Goal: Information Seeking & Learning: Learn about a topic

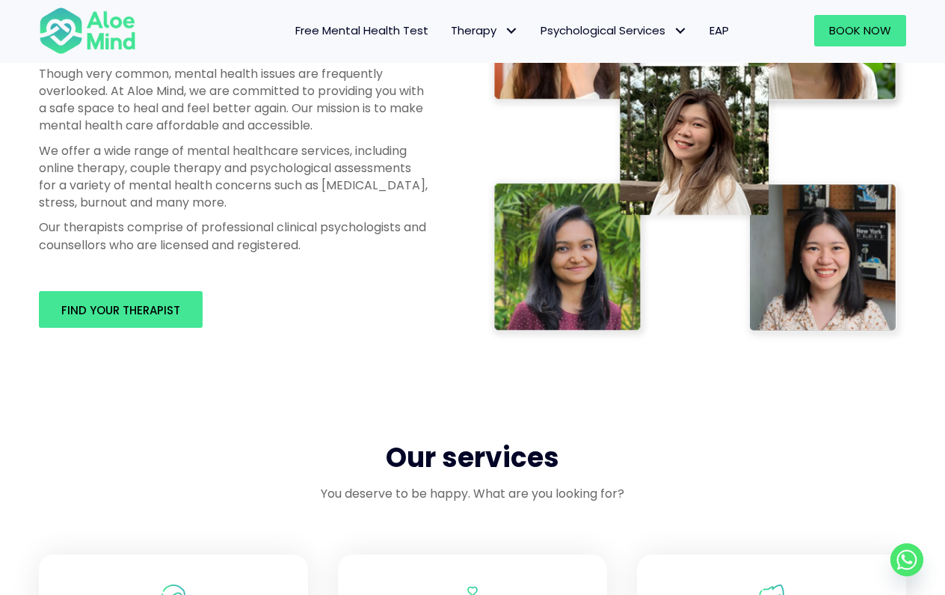
scroll to position [1104, 0]
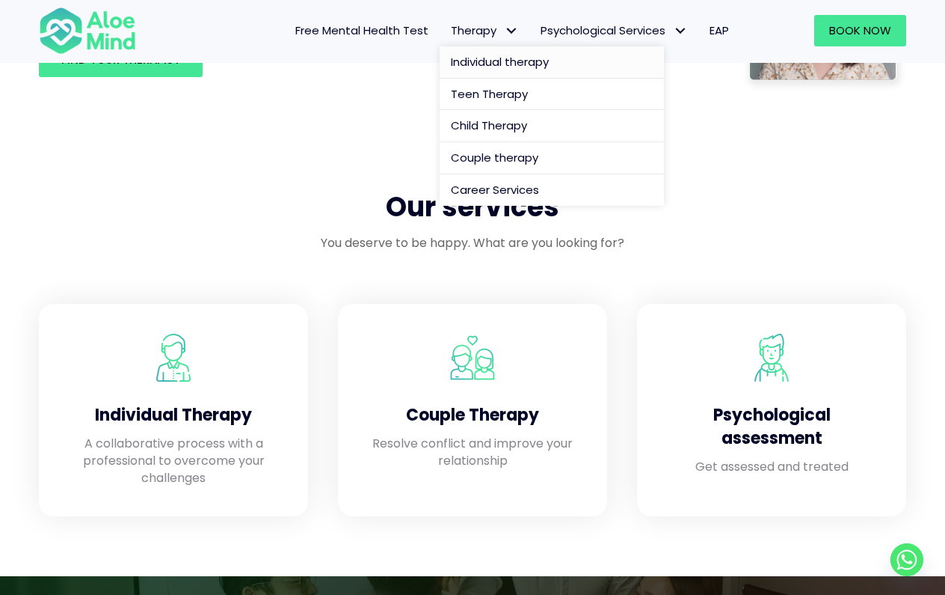
click at [474, 61] on span "Individual therapy" at bounding box center [500, 62] width 98 height 16
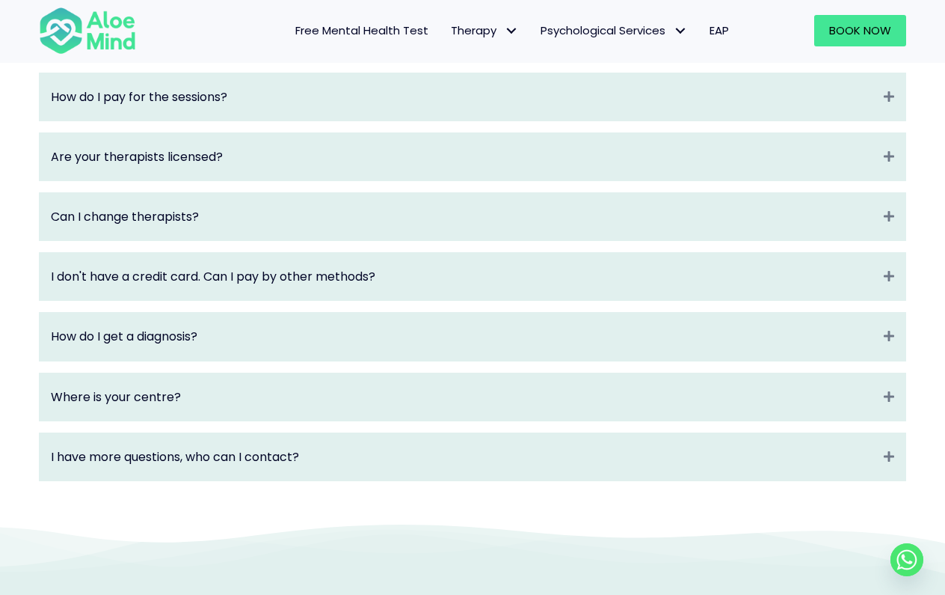
scroll to position [1994, 0]
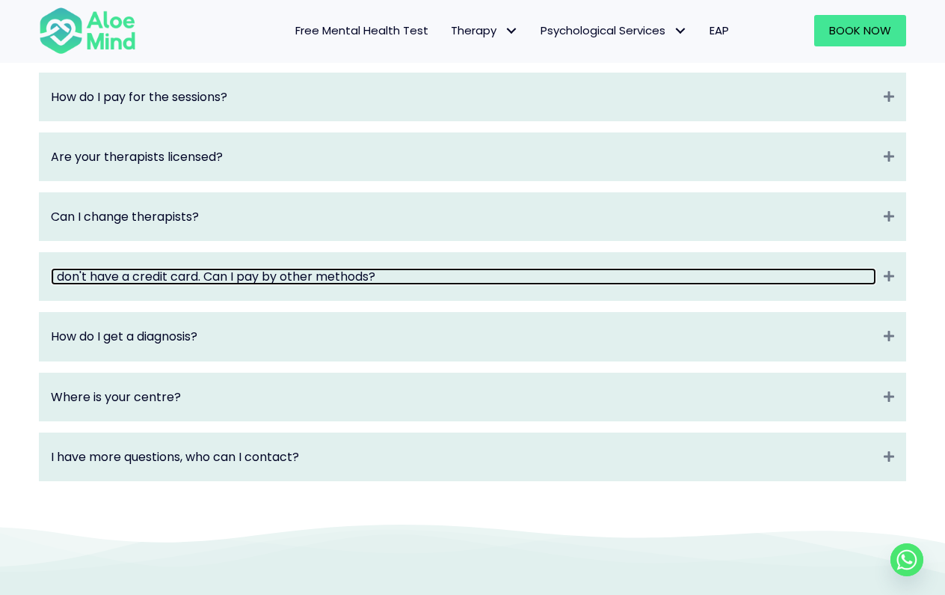
click at [316, 275] on link "I don't have a credit card. Can I pay by other methods?" at bounding box center [464, 276] width 826 height 17
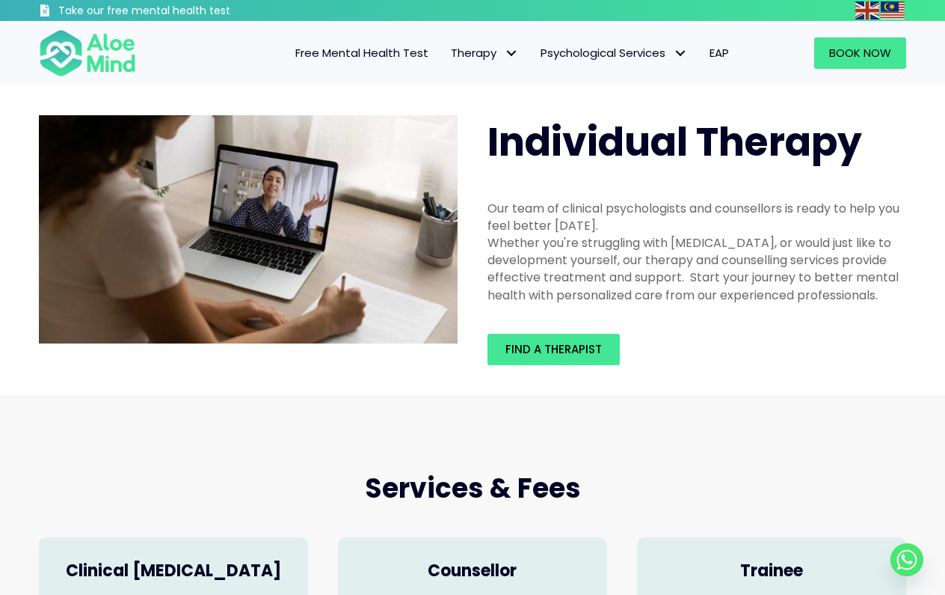
scroll to position [0, 0]
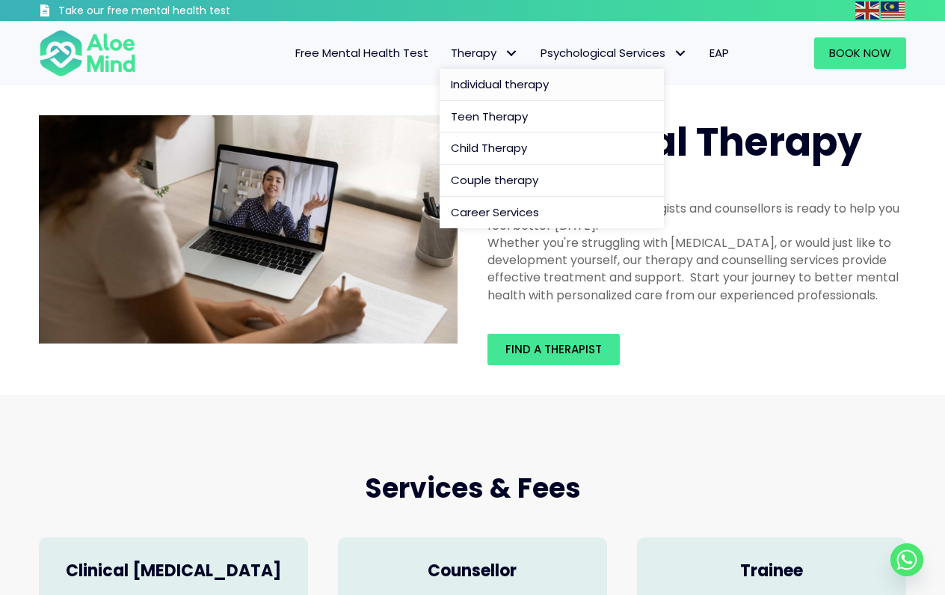
click at [479, 90] on span "Individual therapy" at bounding box center [500, 84] width 98 height 16
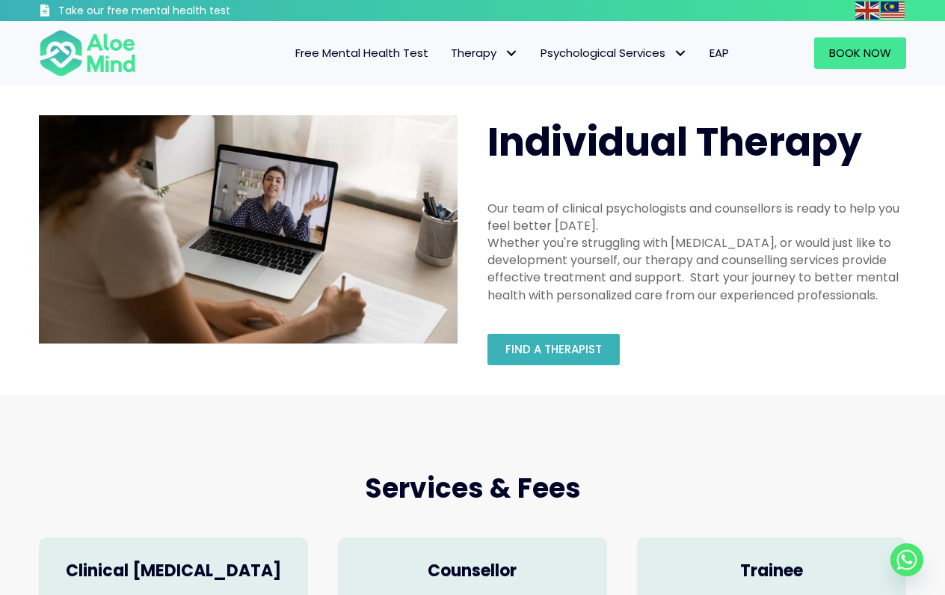
click at [542, 346] on span "Find a therapist" at bounding box center [554, 349] width 96 height 16
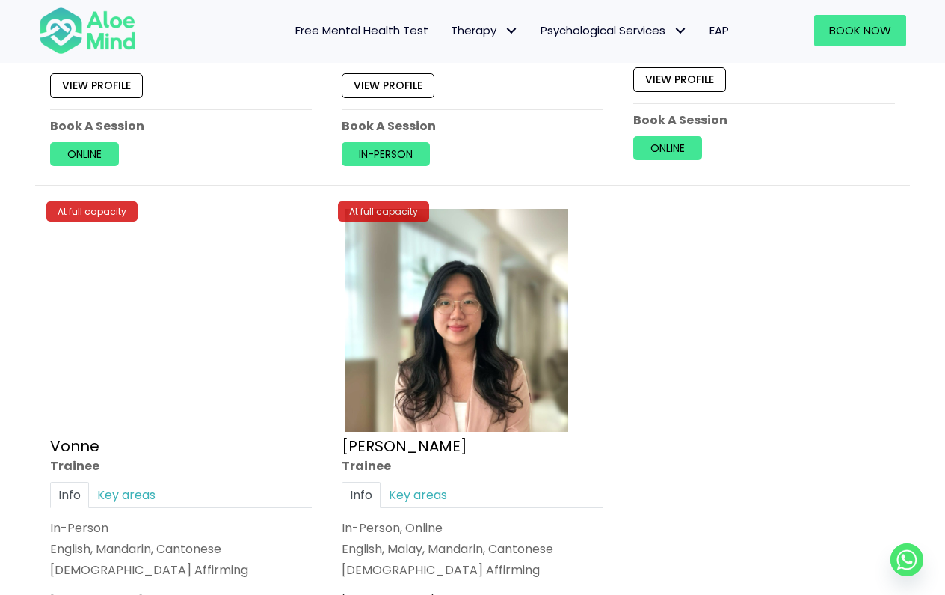
scroll to position [6324, 0]
